Goal: Use online tool/utility: Utilize a website feature to perform a specific function

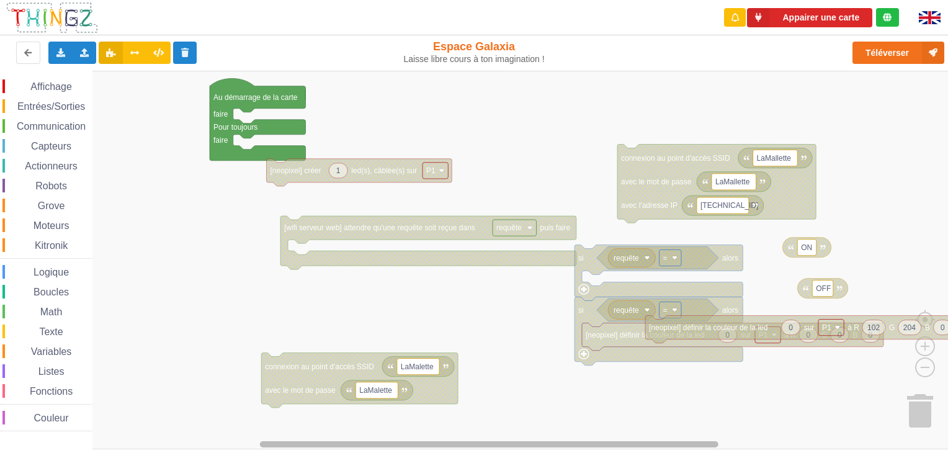
click at [298, 449] on div "Appairer une carte Exporter l'assemblage de blocs Exporter l'assemblage de bloc…" at bounding box center [474, 229] width 948 height 458
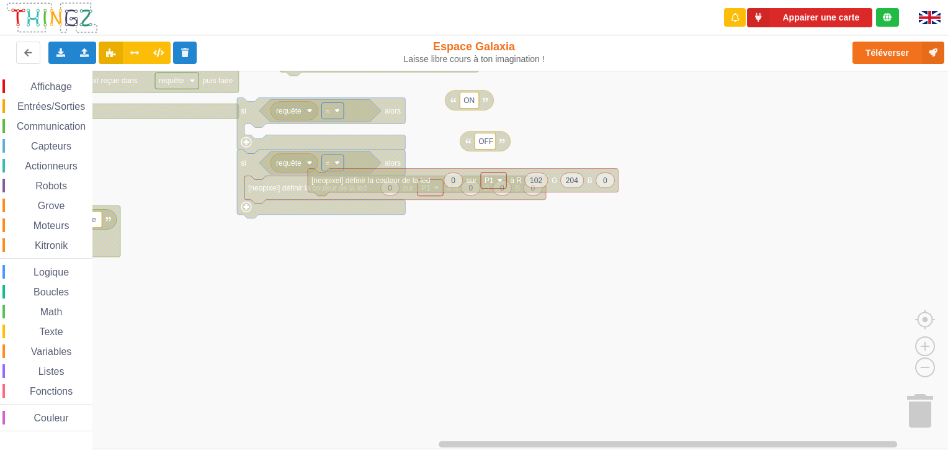
click at [573, 256] on div "Affichage Entrées/Sorties Communication Capteurs Actionneurs Robots Grove Moteu…" at bounding box center [478, 260] width 956 height 378
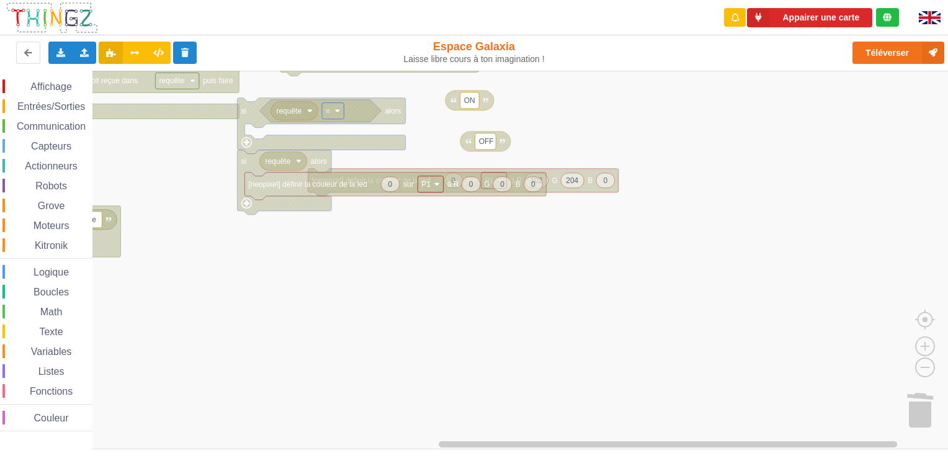
click at [325, 123] on icon "Espace de travail de Blocky" at bounding box center [321, 126] width 168 height 56
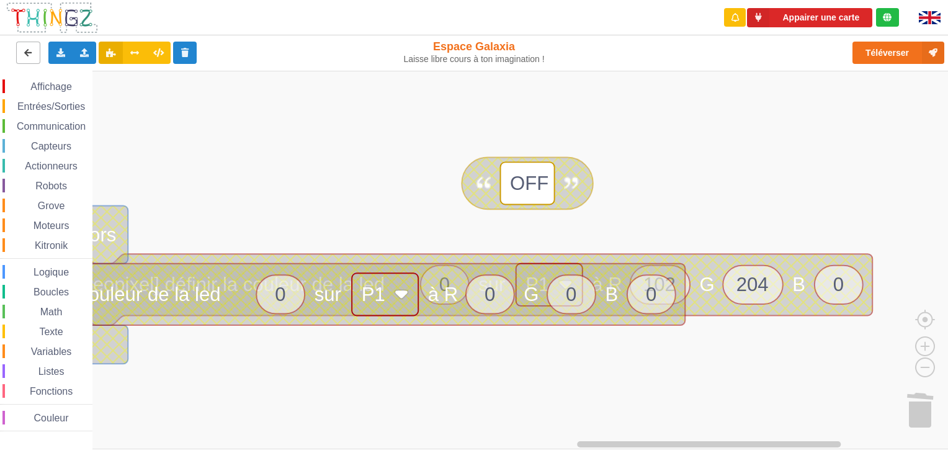
click at [30, 55] on icon at bounding box center [28, 51] width 11 height 7
click at [184, 56] on icon at bounding box center [185, 51] width 11 height 7
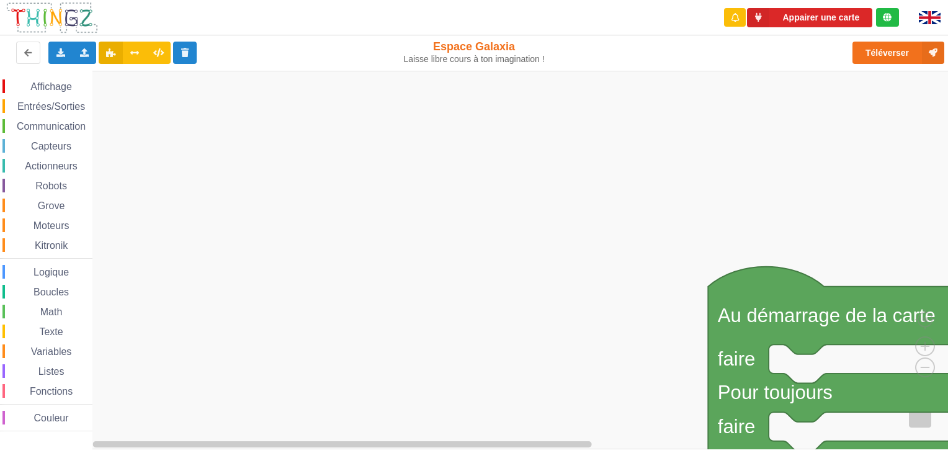
click at [779, 285] on icon "Espace de travail de Blocky" at bounding box center [832, 373] width 249 height 213
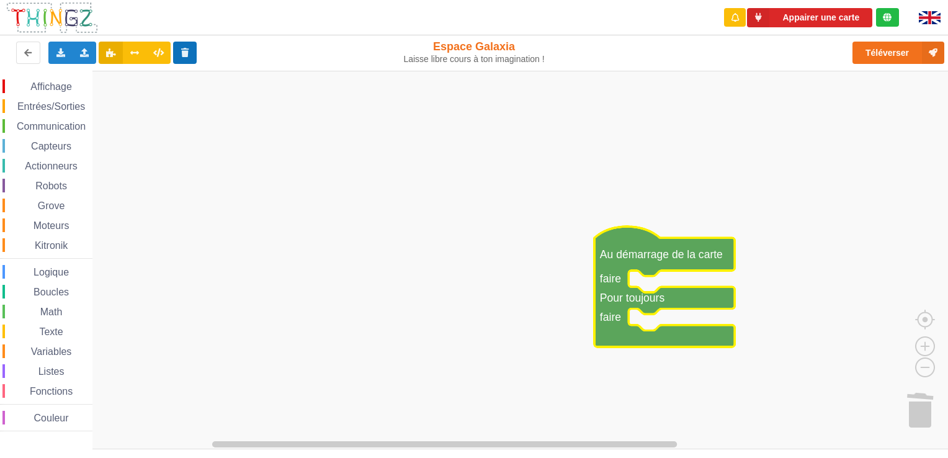
click at [178, 60] on button at bounding box center [185, 53] width 24 height 22
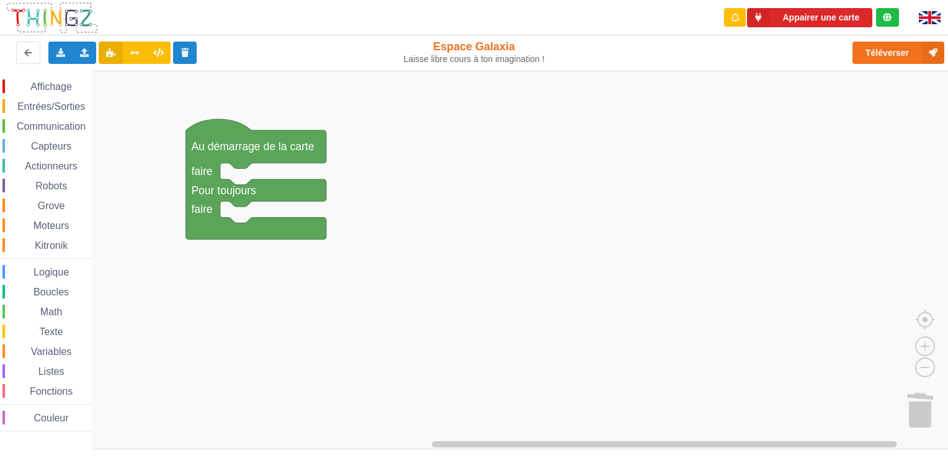
click at [192, 123] on div "Affichage Entrées/Sorties Communication Capteurs Actionneurs Robots Grove Moteu…" at bounding box center [478, 260] width 956 height 378
click at [545, 93] on rect "Espace de travail de Blocky" at bounding box center [478, 260] width 956 height 378
